Goal: Information Seeking & Learning: Learn about a topic

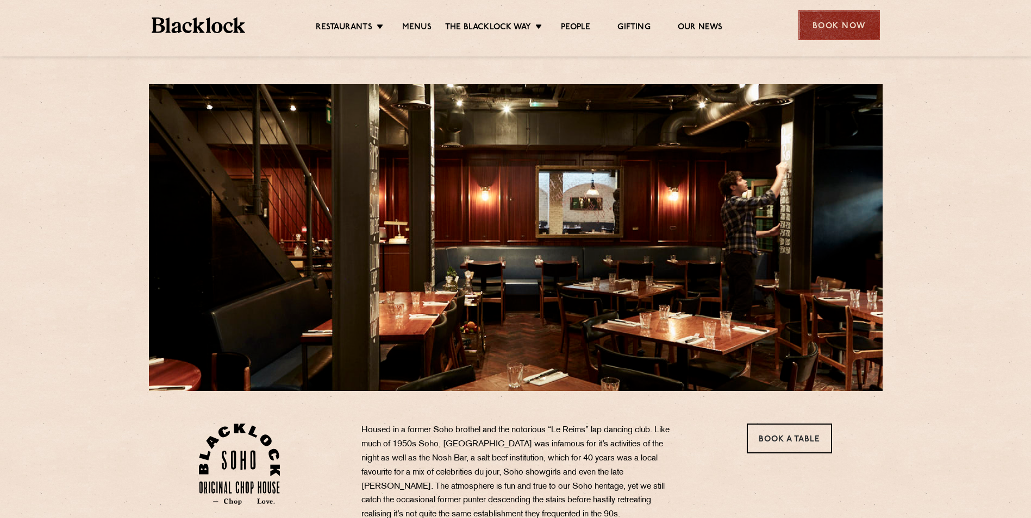
click at [829, 32] on div "Book Now" at bounding box center [839, 25] width 82 height 30
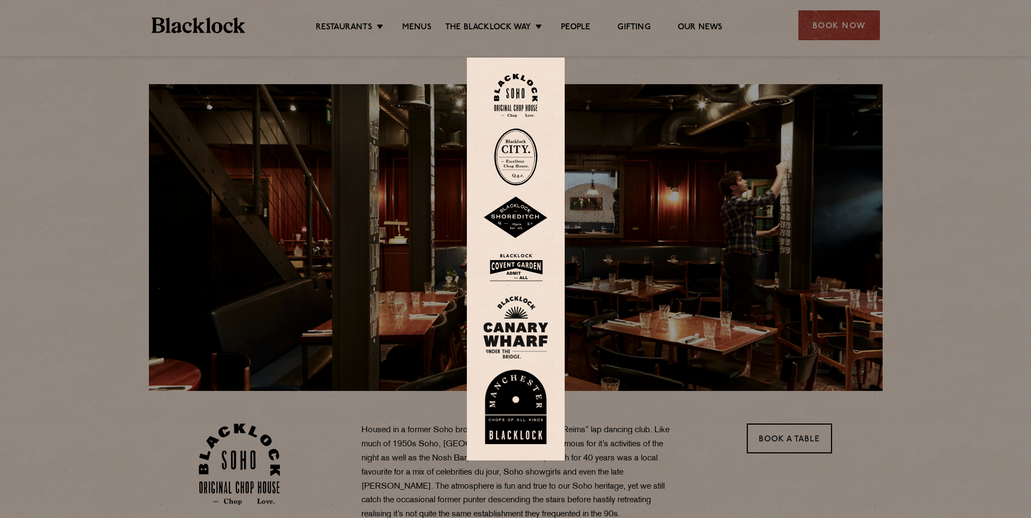
click at [530, 311] on img at bounding box center [515, 327] width 65 height 63
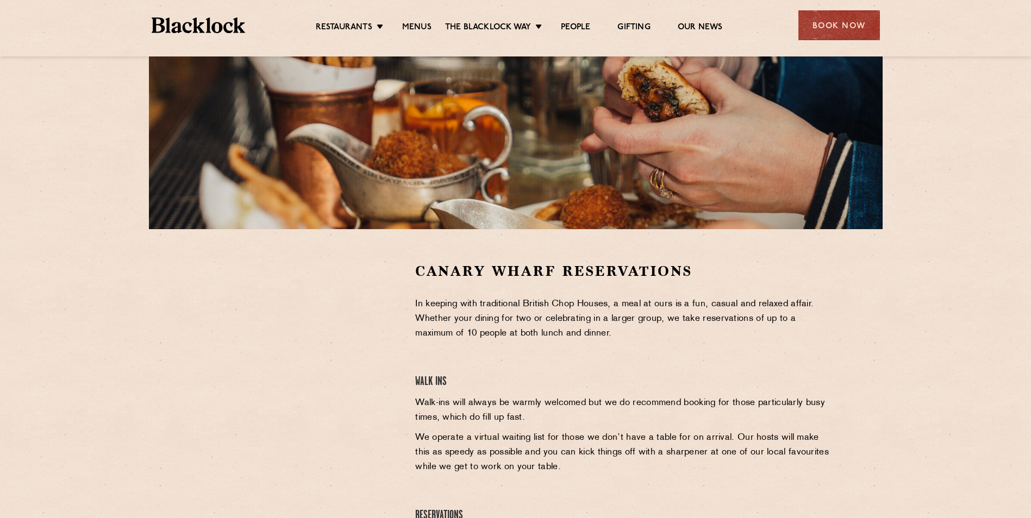
scroll to position [163, 0]
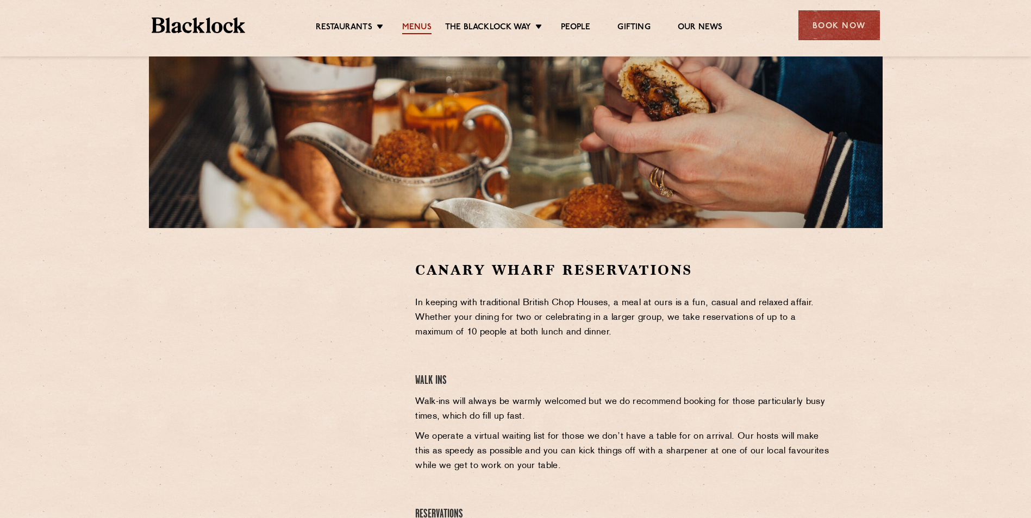
click at [415, 28] on link "Menus" at bounding box center [416, 28] width 29 height 12
click at [415, 25] on link "Menus" at bounding box center [416, 28] width 29 height 12
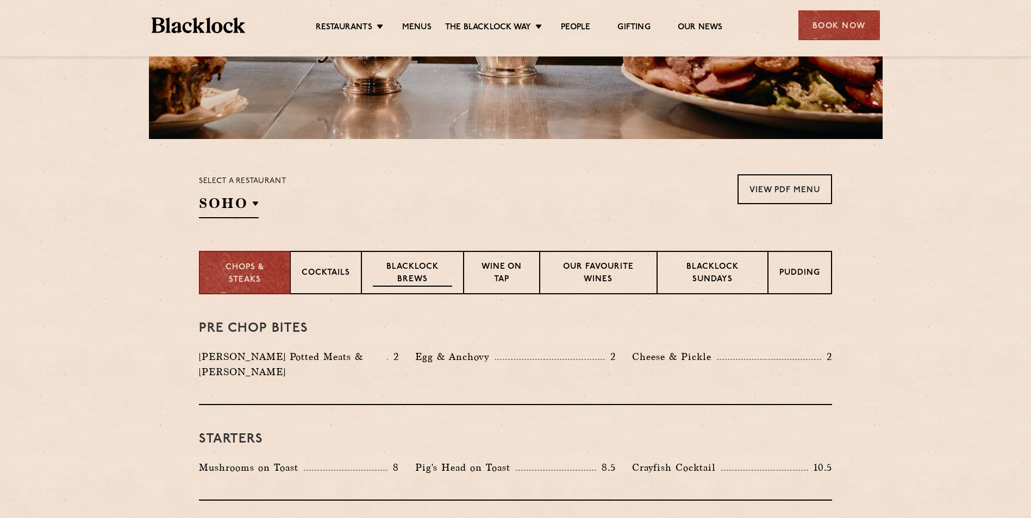
scroll to position [272, 0]
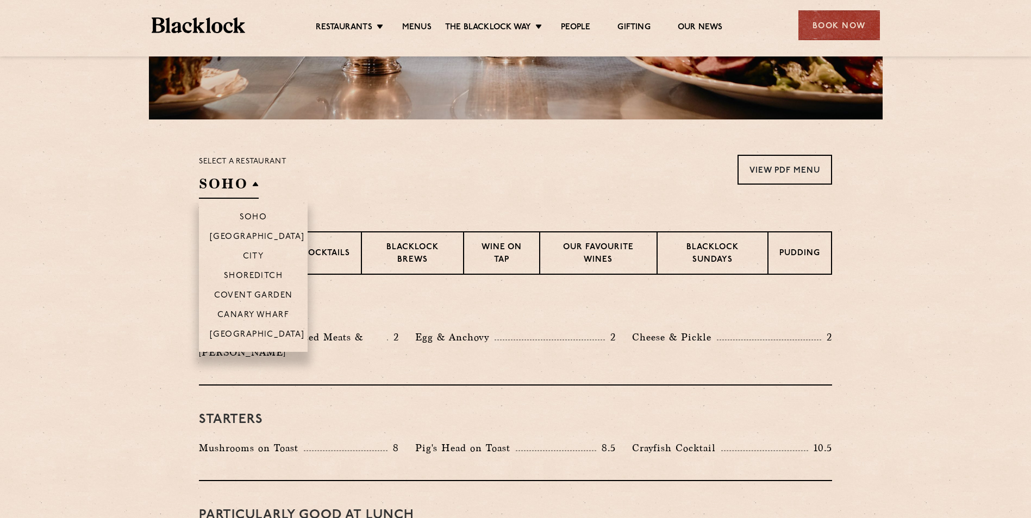
click at [255, 183] on h2 "SOHO" at bounding box center [229, 186] width 60 height 24
click at [252, 312] on p "Canary Wharf" at bounding box center [253, 316] width 72 height 11
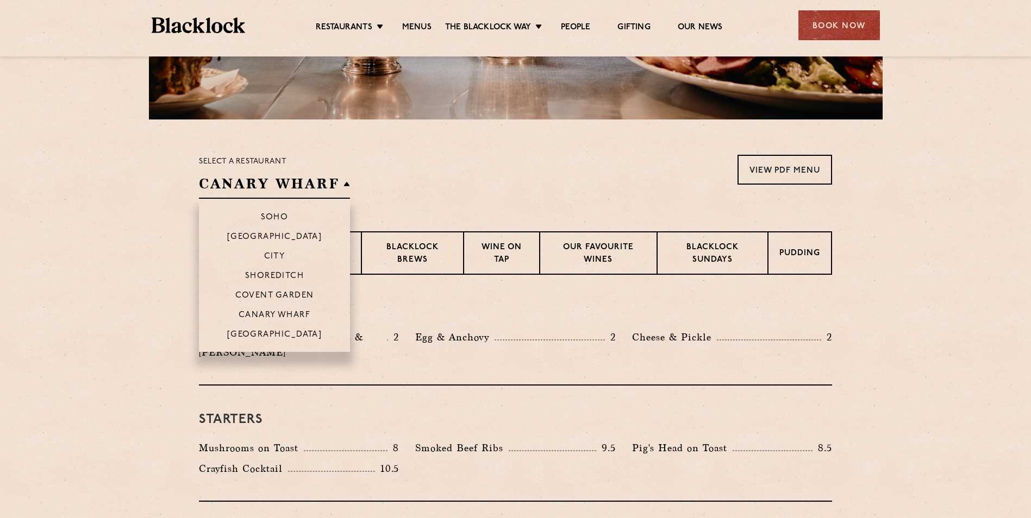
click at [285, 184] on h2 "Canary Wharf" at bounding box center [274, 186] width 151 height 24
click at [274, 251] on li "City" at bounding box center [274, 256] width 151 height 20
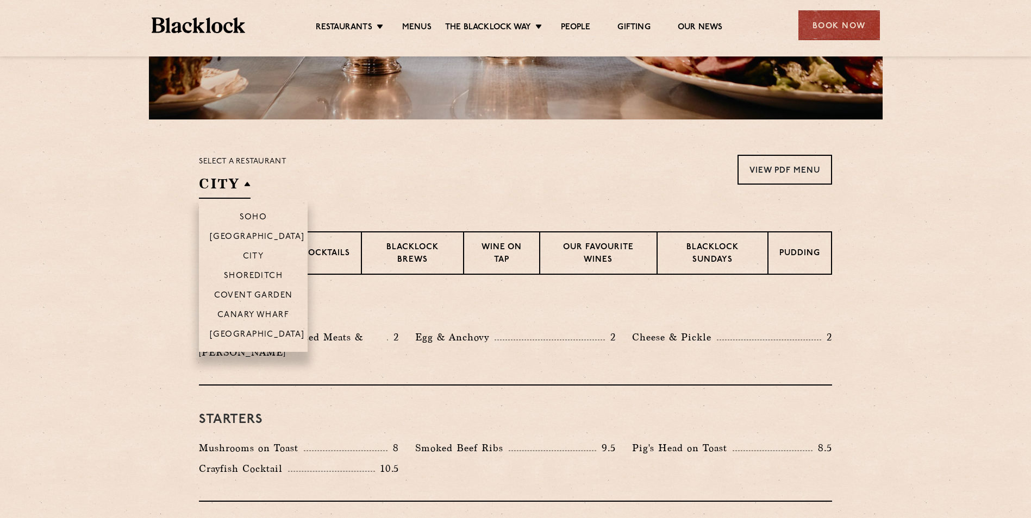
click at [266, 291] on li "Covent Garden" at bounding box center [253, 295] width 109 height 20
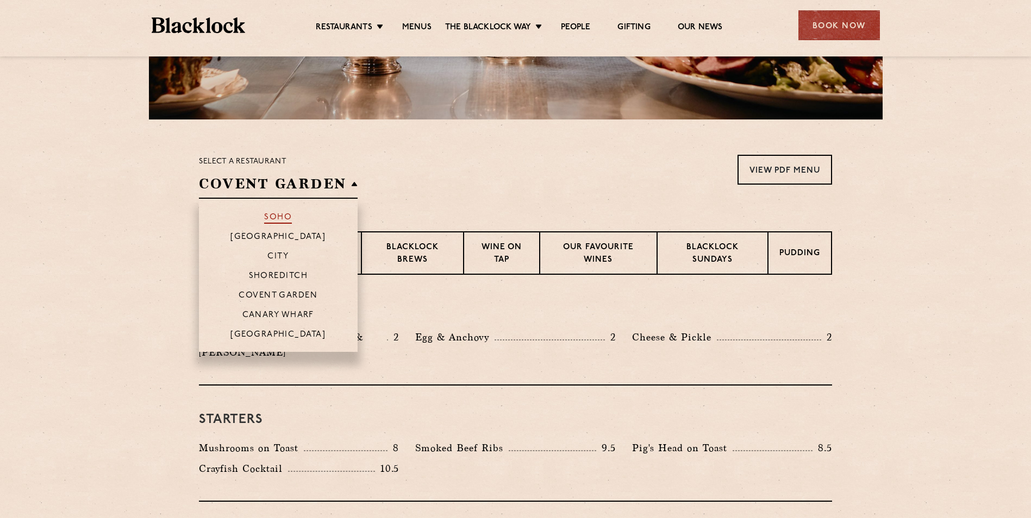
click at [280, 221] on p "Soho" at bounding box center [278, 218] width 28 height 11
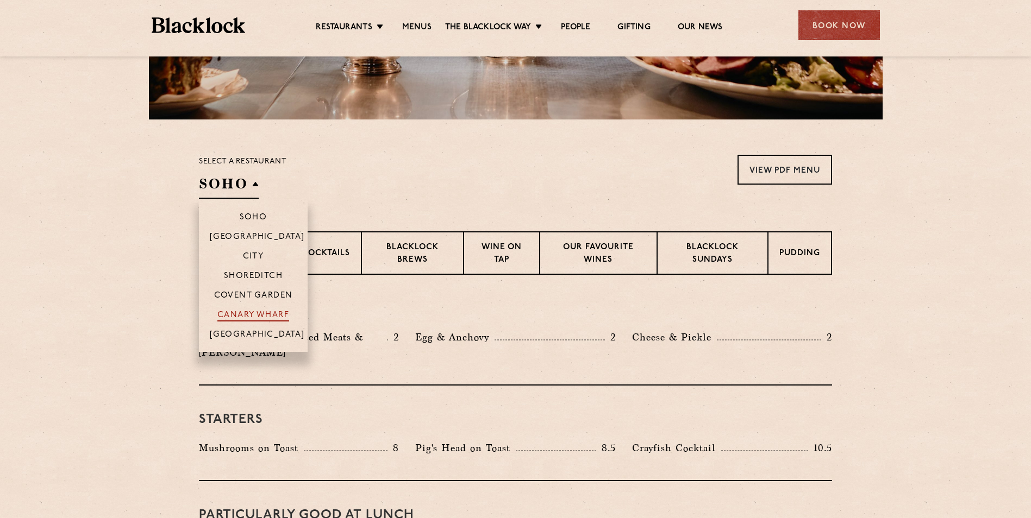
click at [262, 317] on p "Canary Wharf" at bounding box center [253, 316] width 72 height 11
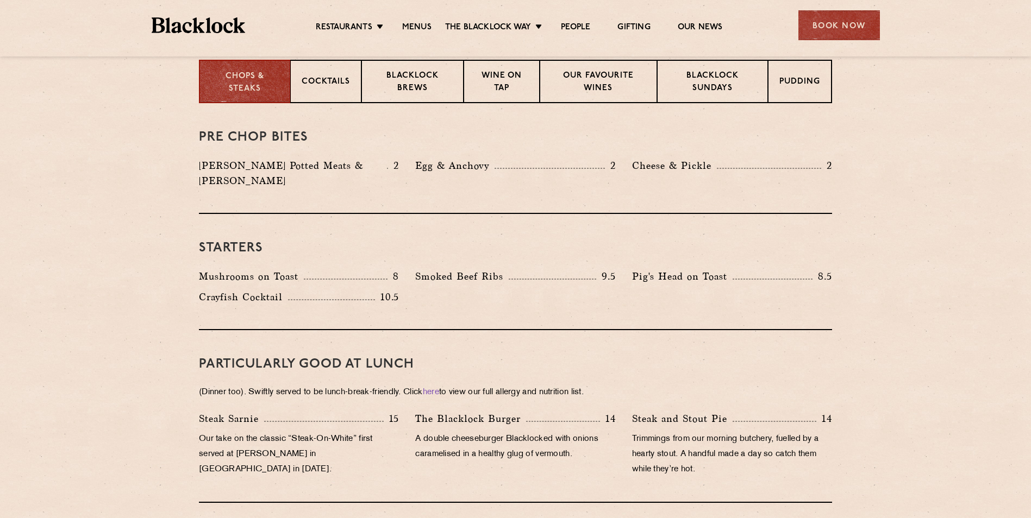
scroll to position [326, 0]
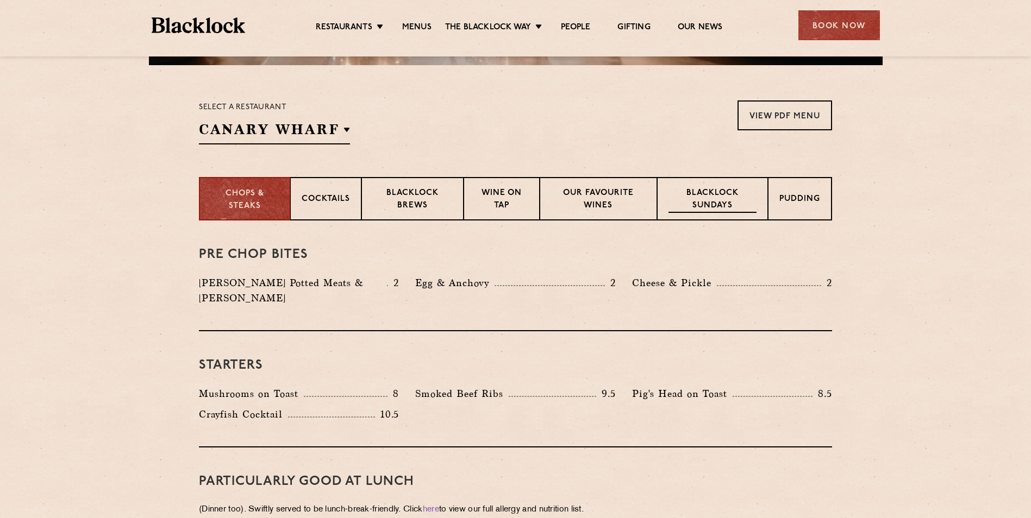
click at [720, 206] on p "Blacklock Sundays" at bounding box center [712, 200] width 88 height 26
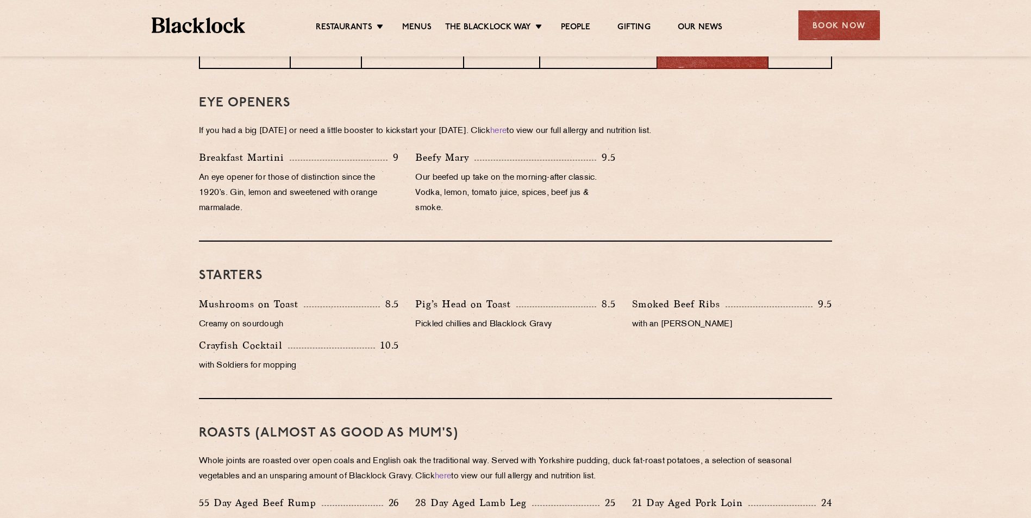
scroll to position [435, 0]
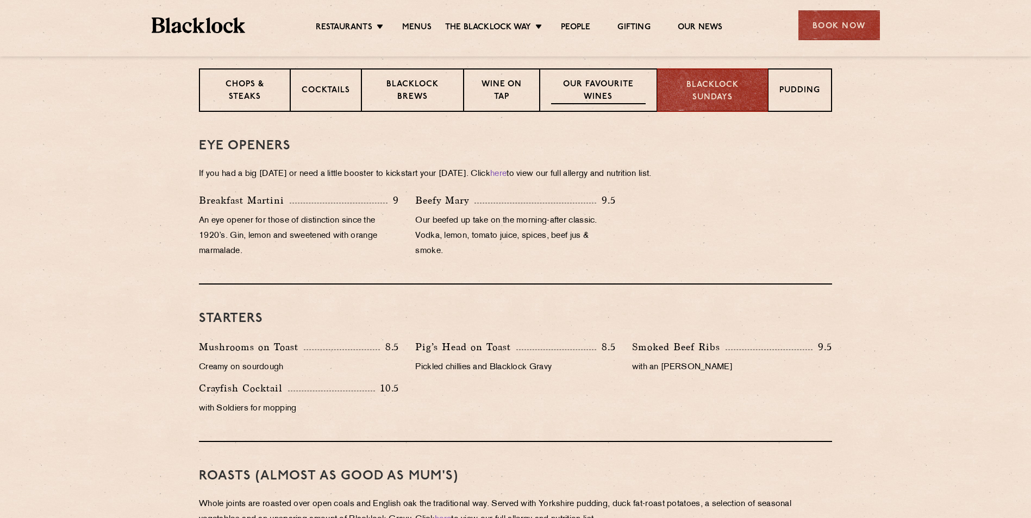
click at [611, 84] on p "Our favourite wines" at bounding box center [598, 92] width 94 height 26
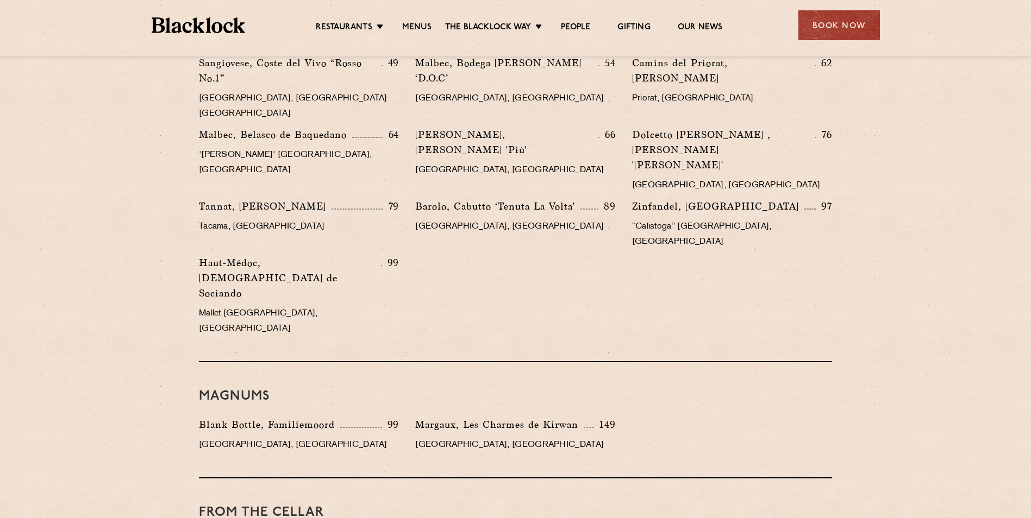
scroll to position [1739, 0]
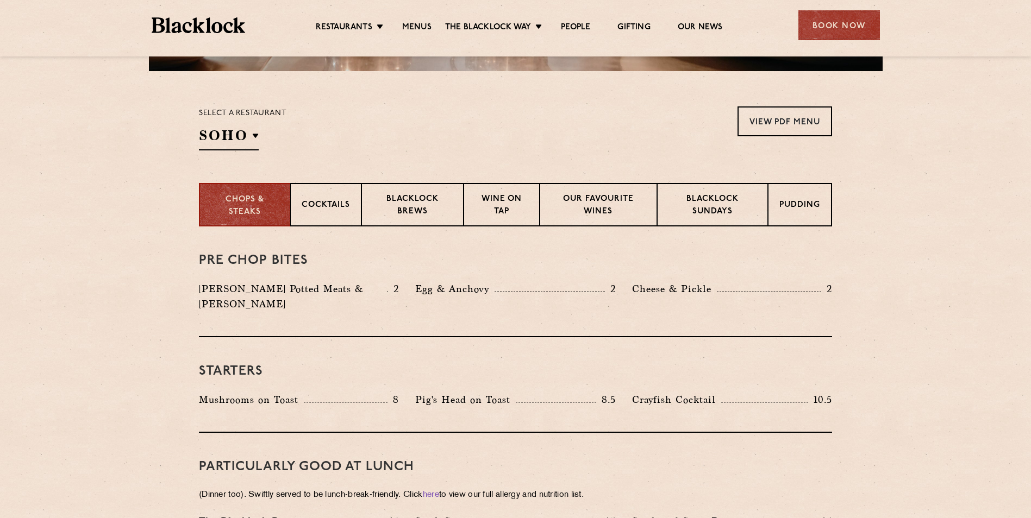
scroll to position [435, 0]
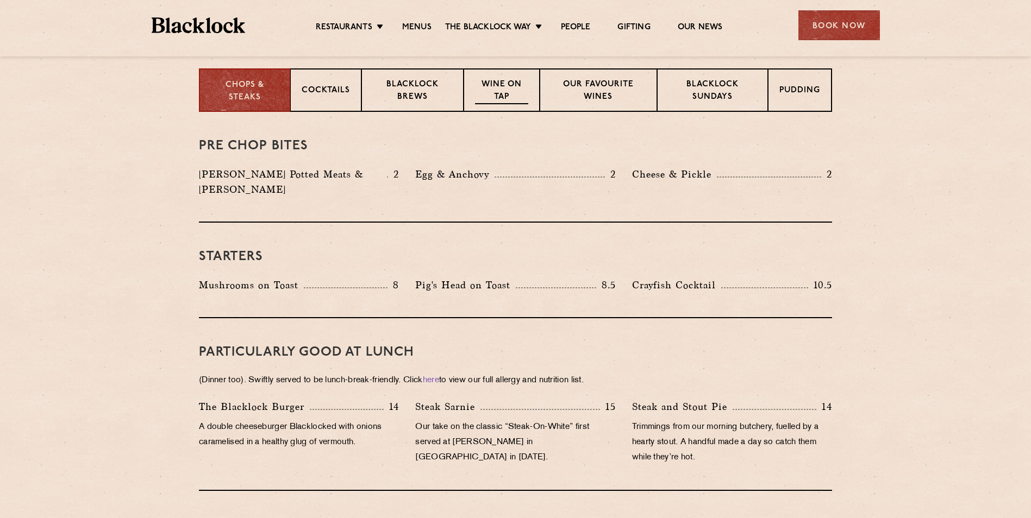
click at [494, 99] on p "Wine on Tap" at bounding box center [501, 92] width 53 height 26
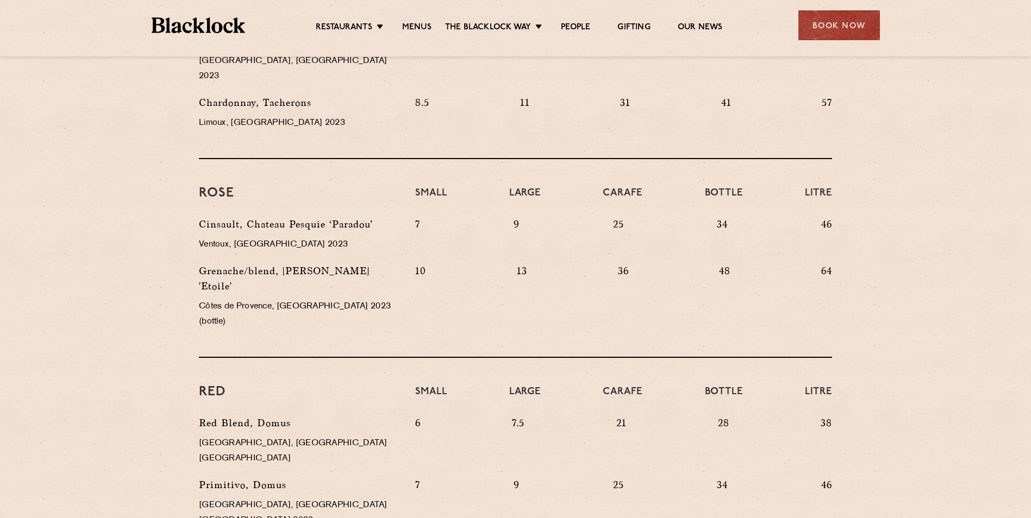
scroll to position [815, 0]
